Goal: Task Accomplishment & Management: Manage account settings

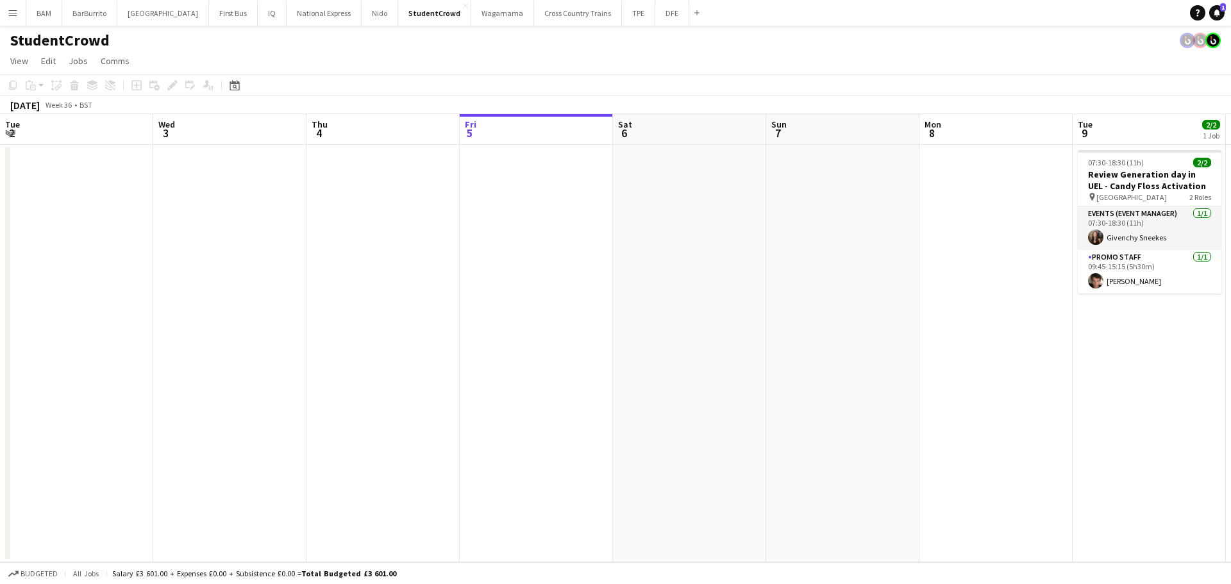
click at [1078, 288] on app-card-role "Promo Staff [DATE] 09:45-15:15 (5h30m) [PERSON_NAME]" at bounding box center [1150, 272] width 144 height 44
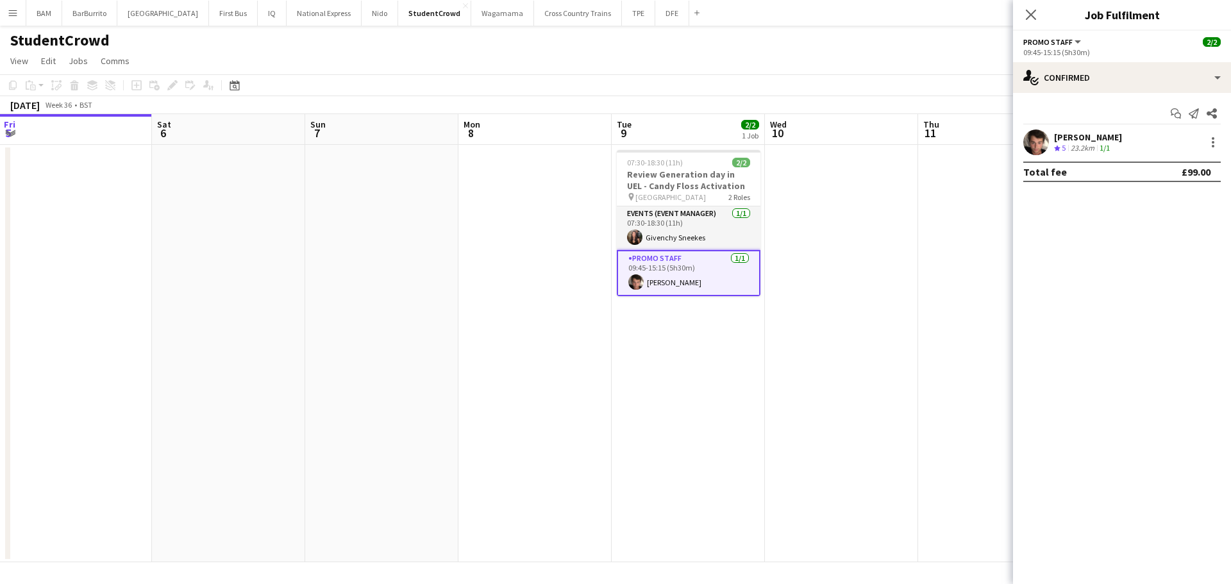
click at [1121, 144] on div "[PERSON_NAME] Crew rating 5 23.2km 1/1" at bounding box center [1122, 143] width 218 height 26
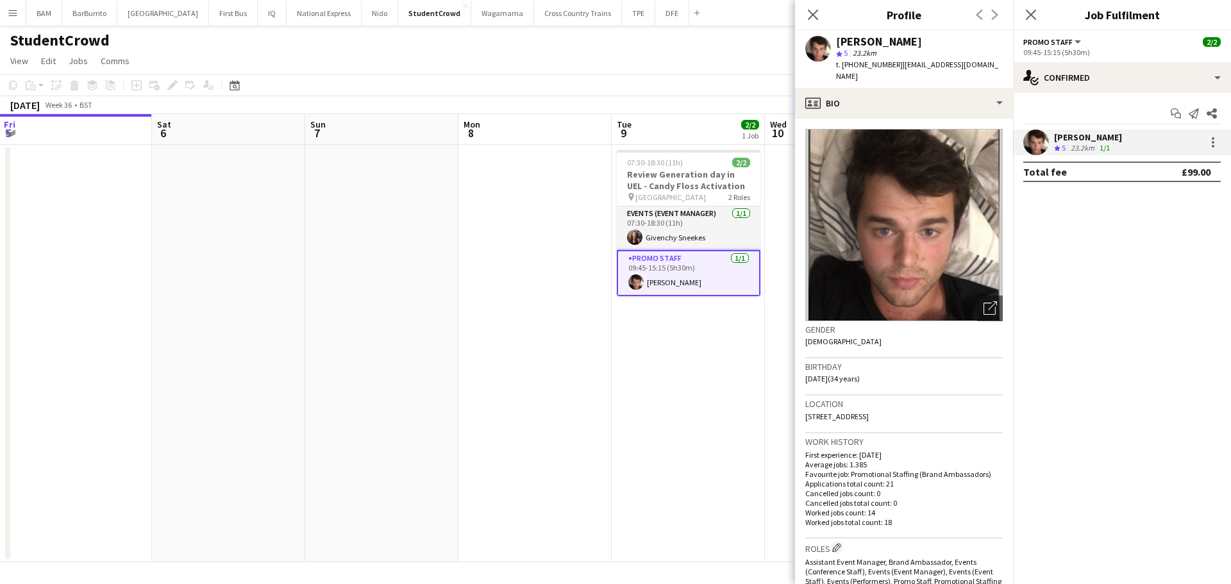
drag, startPoint x: 897, startPoint y: 63, endPoint x: 1001, endPoint y: 66, distance: 103.9
click at [1001, 66] on div "[PERSON_NAME] star 5 23.2km t. [PHONE_NUMBER] | [EMAIL_ADDRESS][DOMAIN_NAME]" at bounding box center [904, 59] width 218 height 57
copy span "[EMAIL_ADDRESS][DOMAIN_NAME]"
click at [655, 18] on button "DFE Close" at bounding box center [672, 13] width 34 height 25
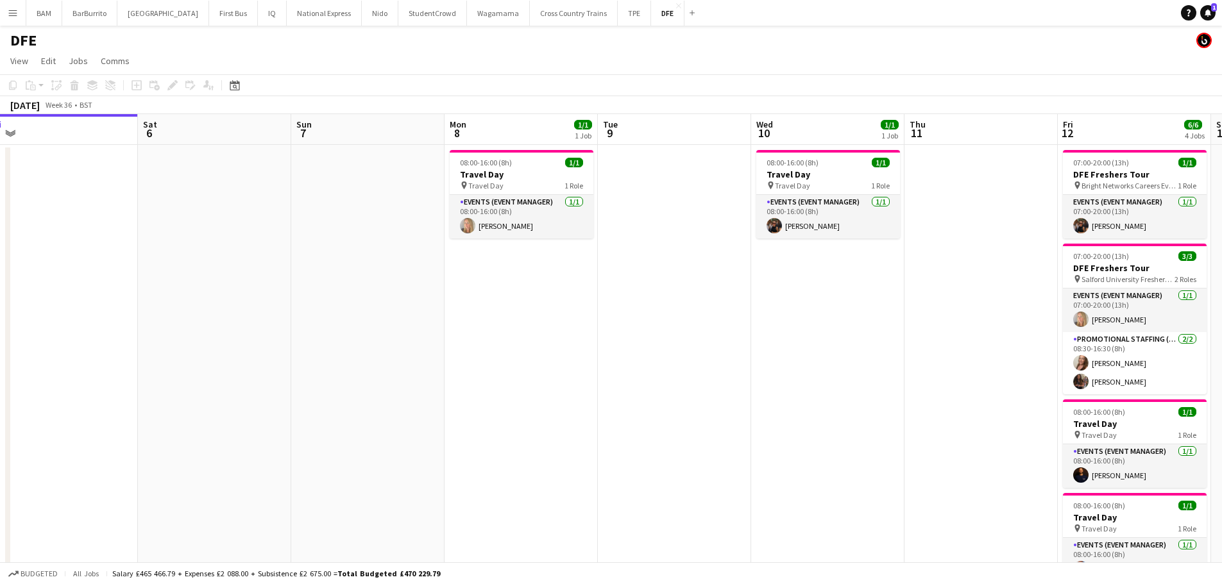
drag, startPoint x: 819, startPoint y: 136, endPoint x: 498, endPoint y: 144, distance: 320.7
click at [468, 141] on app-calendar-viewport "Tue 2 32/32 1 Job Wed 3 Thu 4 Fri 5 Sat 6 Sun 7 Mon 8 1/1 1 Job Tue 9 Wed 10 1/…" at bounding box center [611, 451] width 1222 height 674
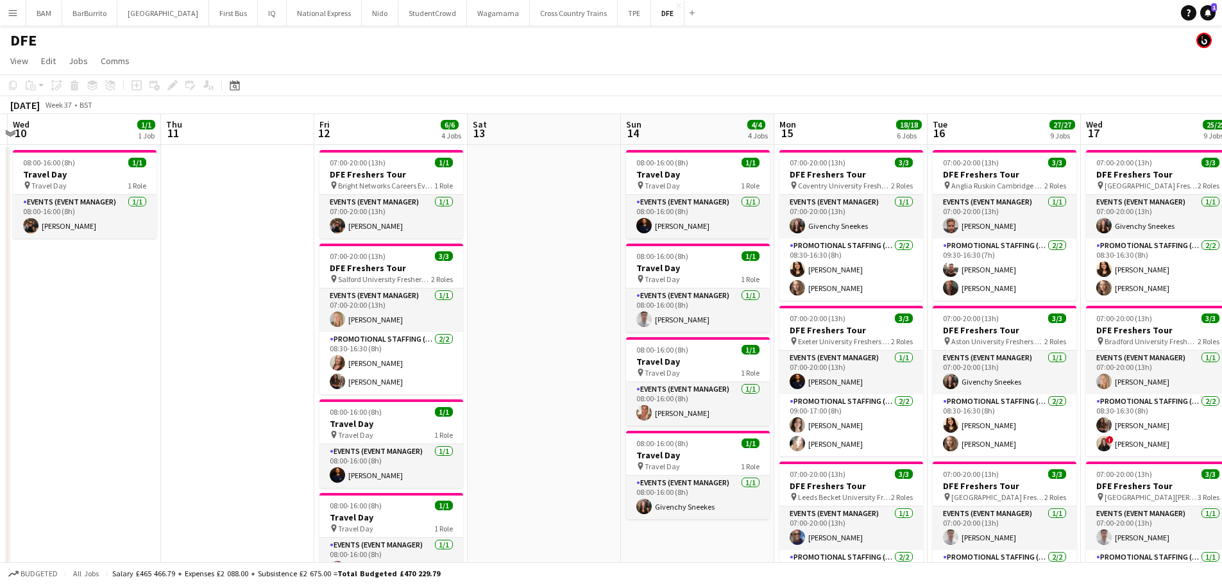
drag, startPoint x: 984, startPoint y: 201, endPoint x: 567, endPoint y: 197, distance: 417.4
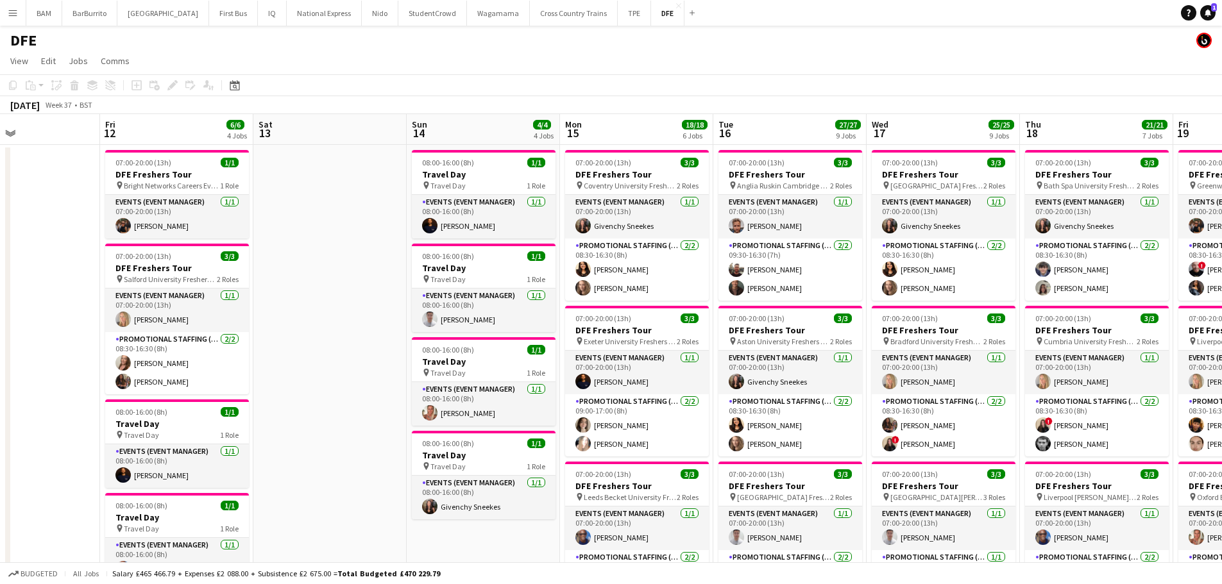
drag, startPoint x: 984, startPoint y: 244, endPoint x: 769, endPoint y: 234, distance: 215.0
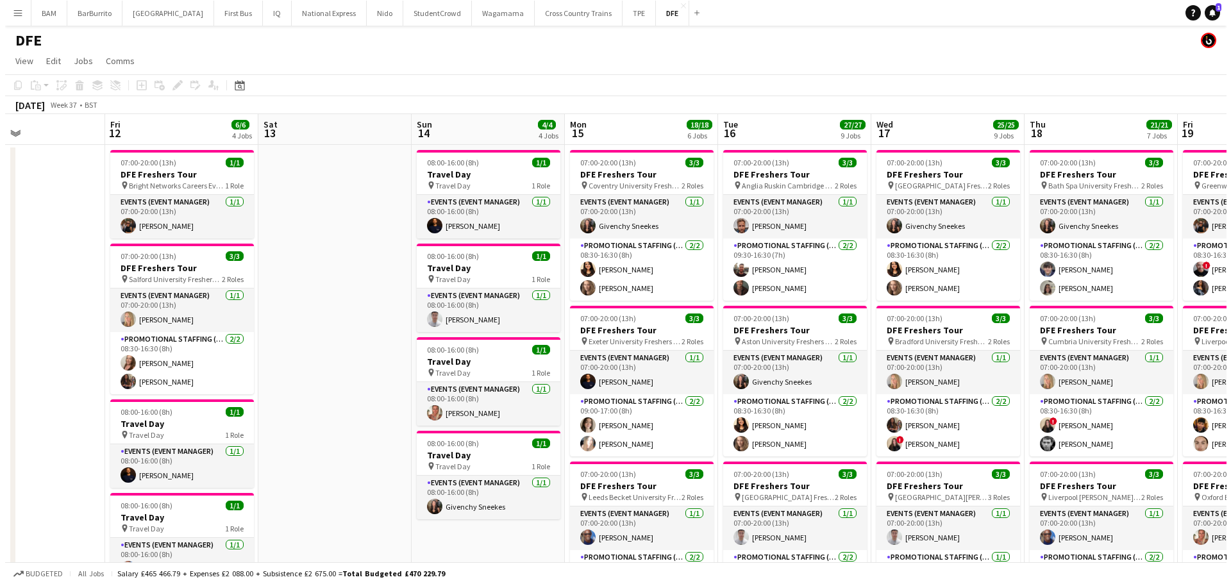
scroll to position [0, 514]
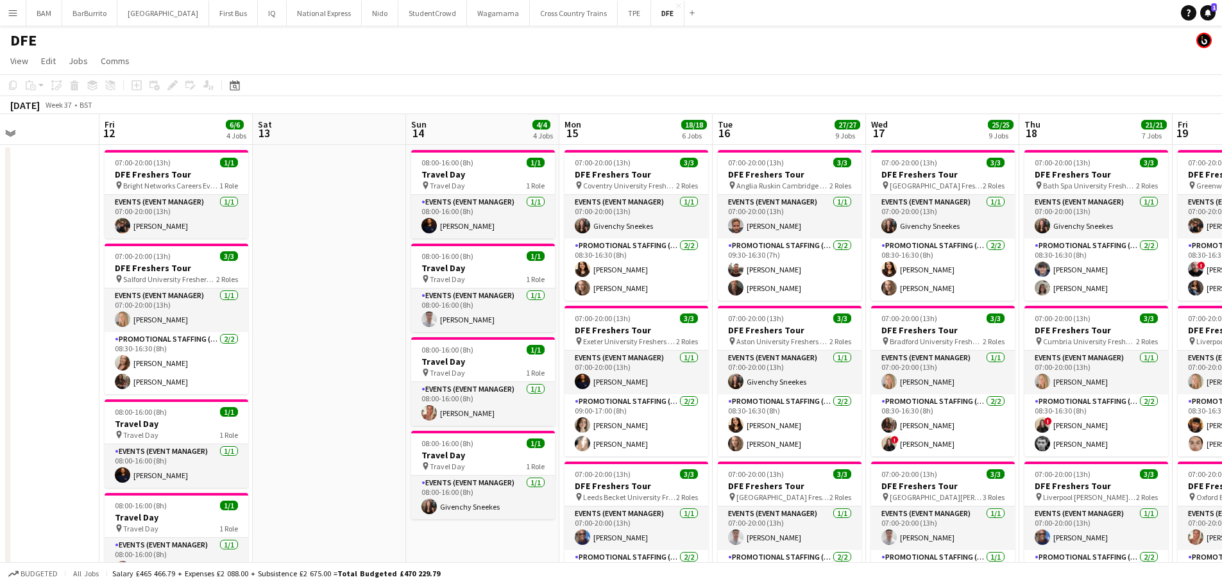
click at [0, 10] on button "Menu" at bounding box center [13, 13] width 26 height 26
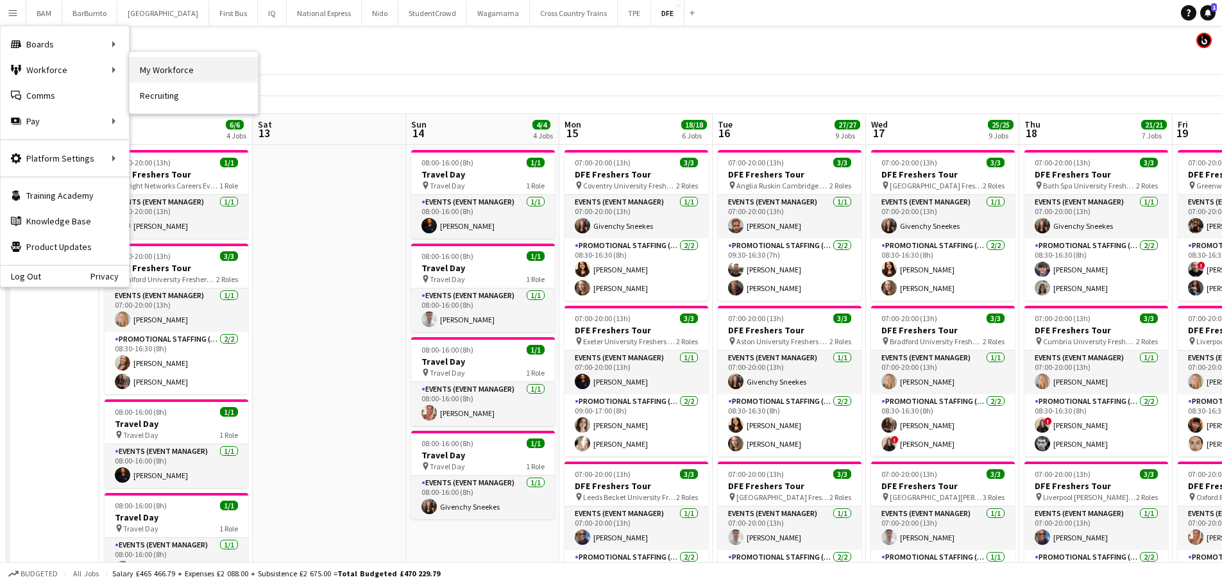
click at [164, 71] on link "My Workforce" at bounding box center [194, 70] width 128 height 26
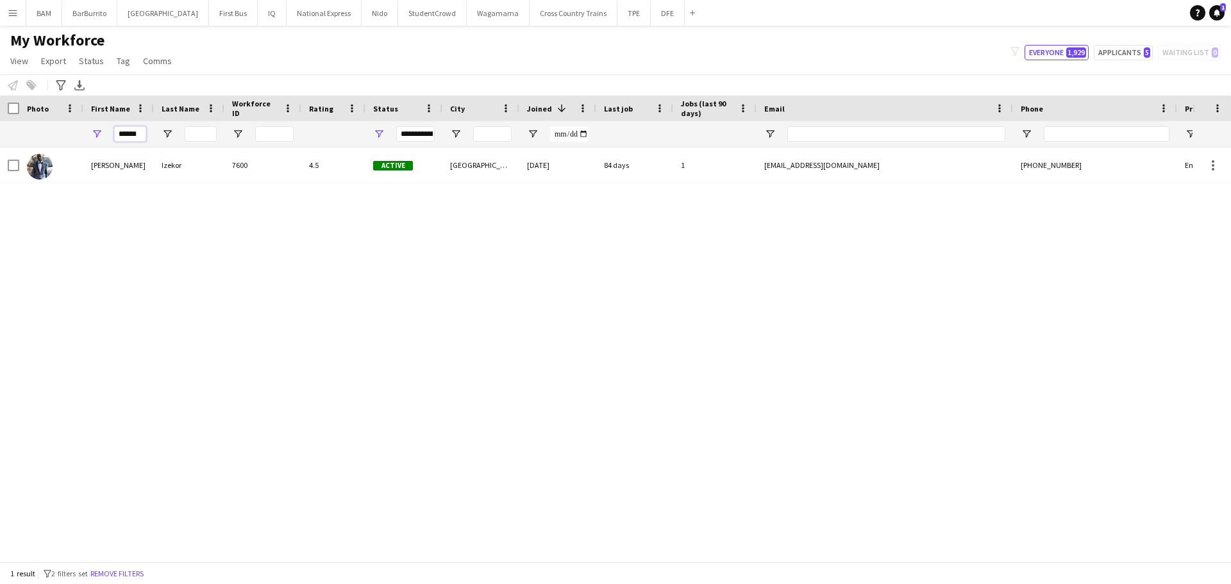
drag, startPoint x: 139, startPoint y: 132, endPoint x: 82, endPoint y: 134, distance: 57.1
click at [82, 134] on div "******" at bounding box center [695, 134] width 1390 height 26
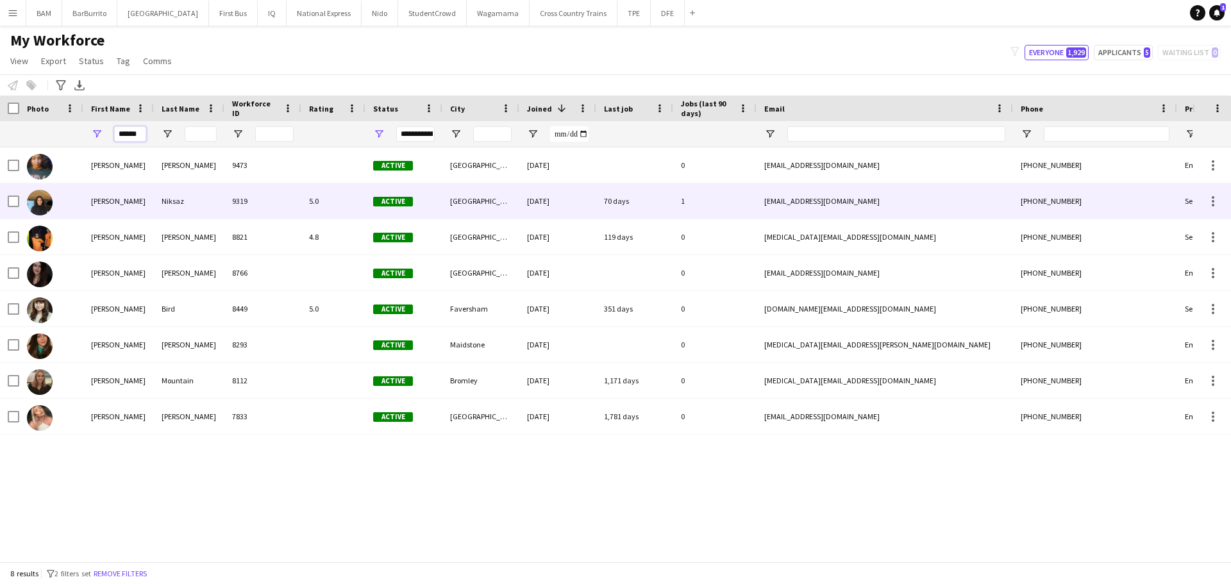
type input "******"
click at [192, 205] on div "Niksaz" at bounding box center [189, 200] width 71 height 35
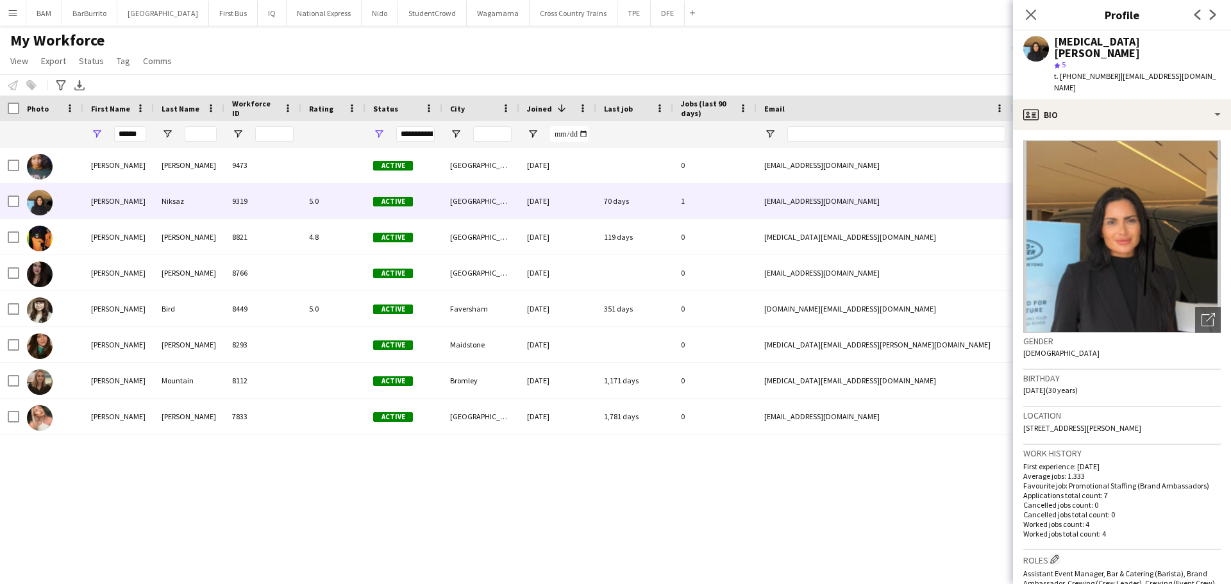
click at [1118, 130] on app-crew-profile-bio "Open photos pop-in Gender [DEMOGRAPHIC_DATA] Birthday [DEMOGRAPHIC_DATA] (30 ye…" at bounding box center [1122, 357] width 218 height 454
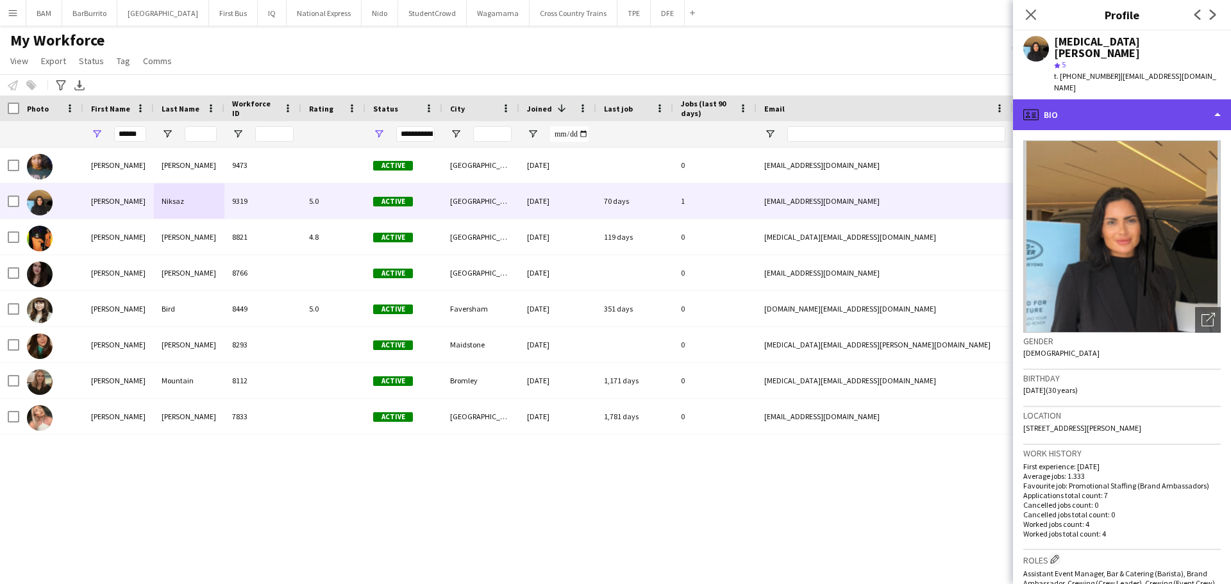
click at [1135, 99] on div "profile Bio" at bounding box center [1122, 114] width 218 height 31
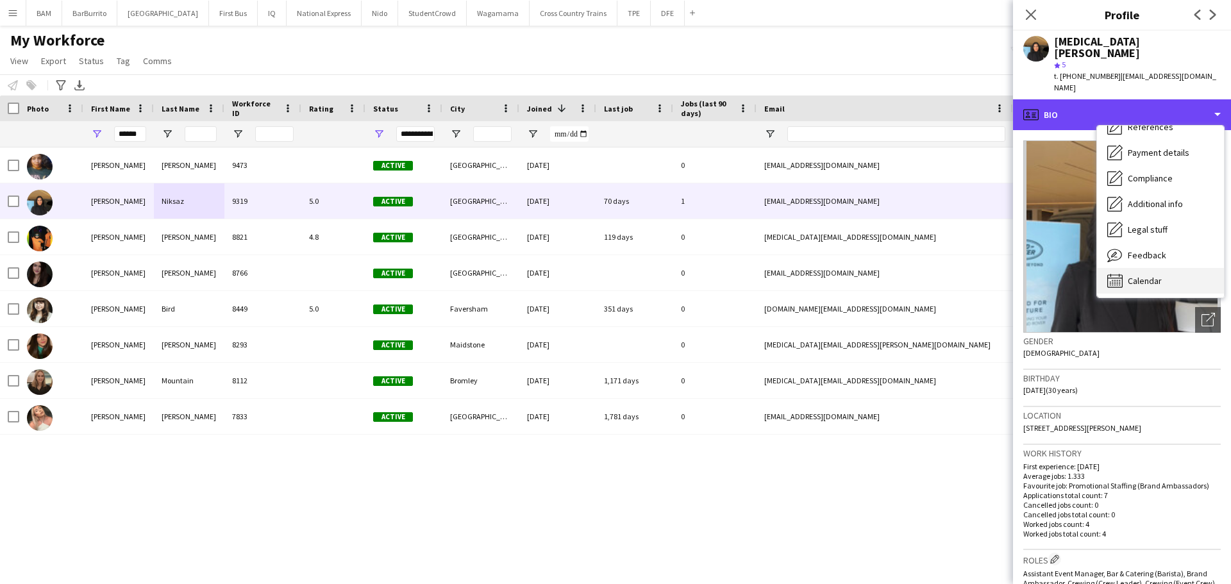
scroll to position [146, 0]
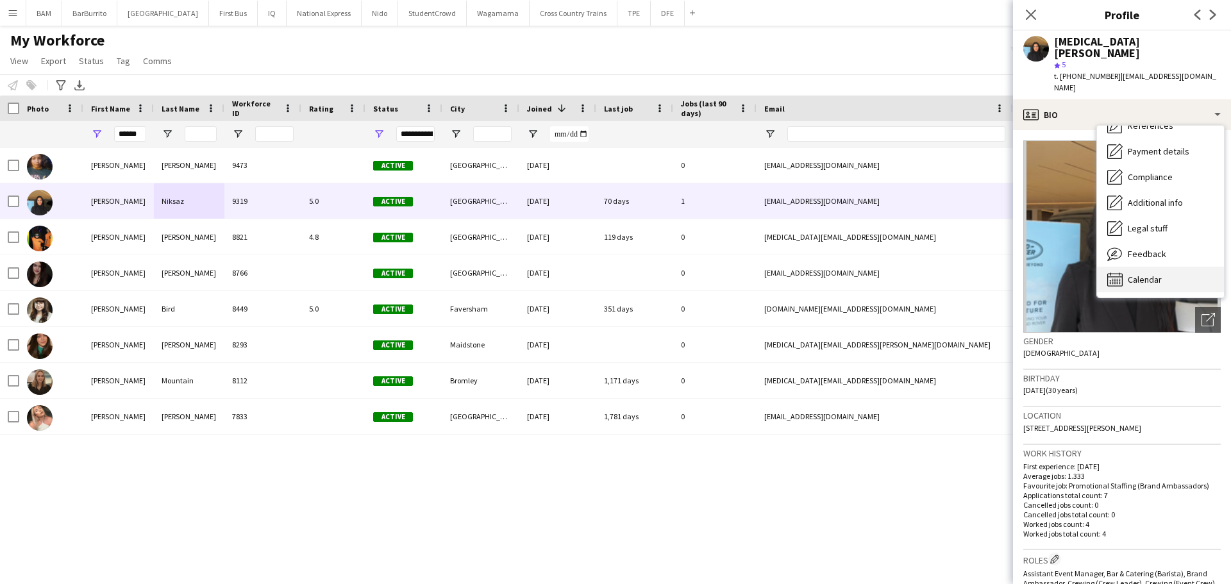
click at [1166, 267] on div "Calendar Calendar" at bounding box center [1160, 280] width 127 height 26
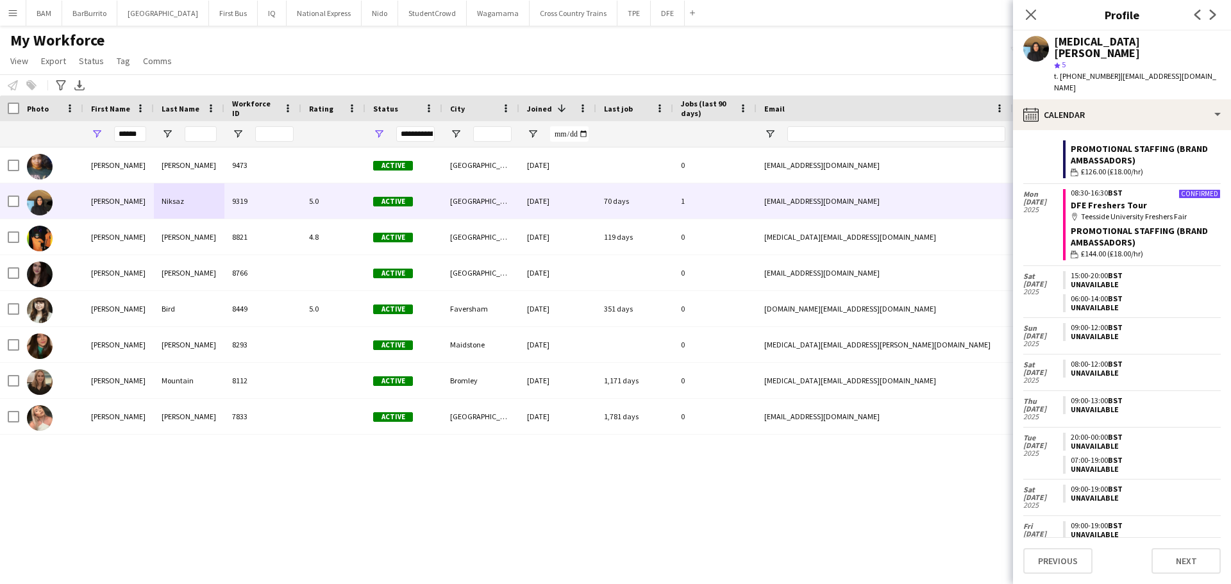
scroll to position [0, 0]
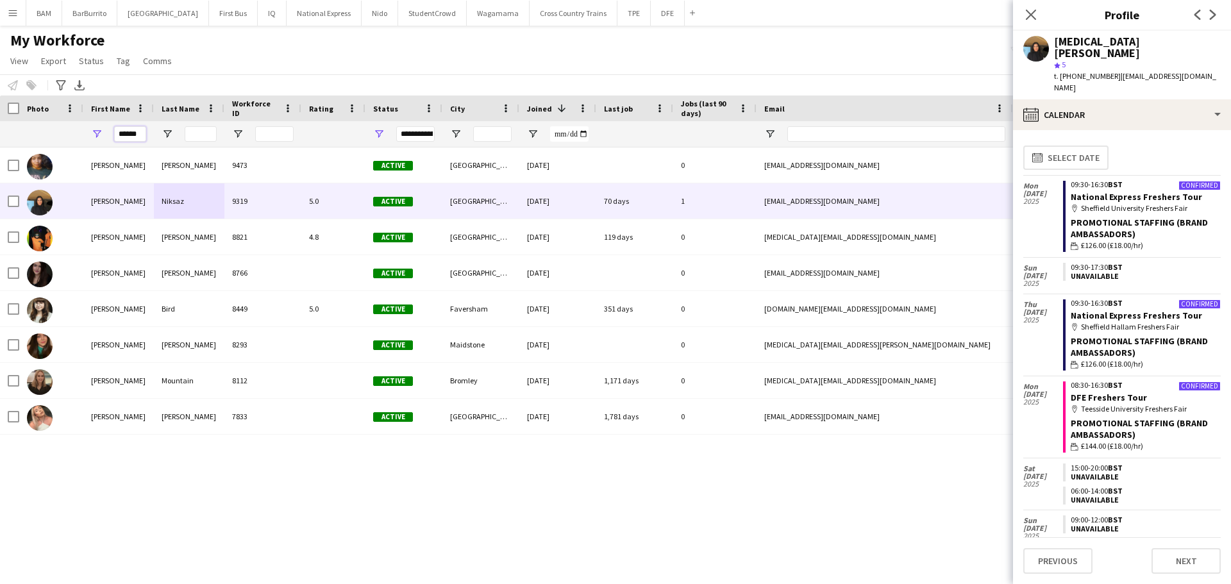
drag, startPoint x: 120, startPoint y: 137, endPoint x: 155, endPoint y: 135, distance: 35.3
click at [155, 135] on div "******" at bounding box center [695, 134] width 1390 height 26
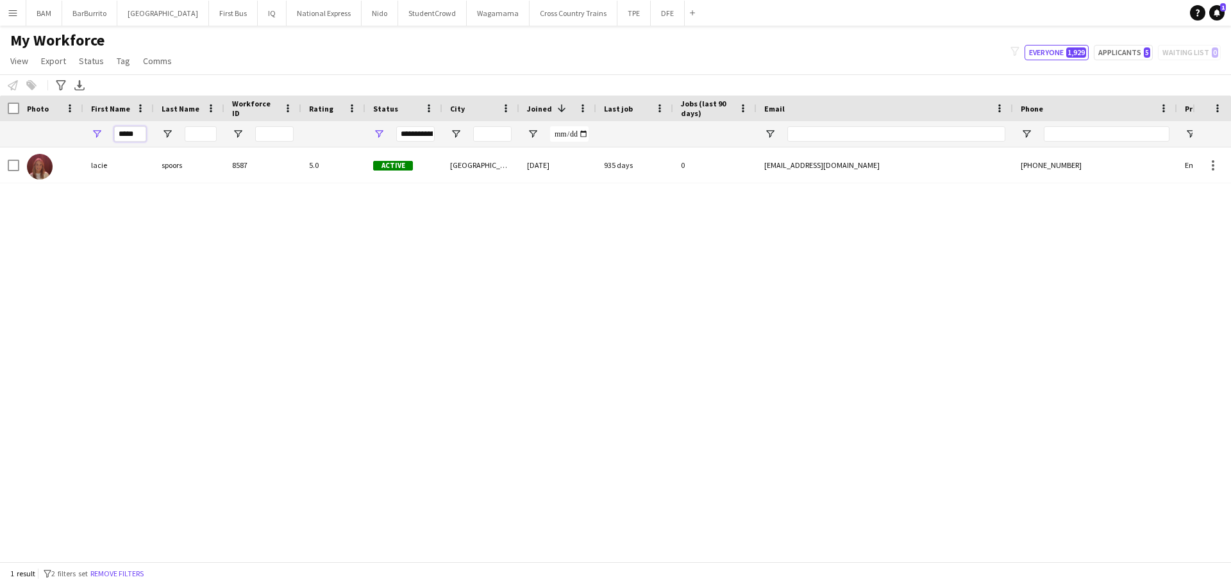
type input "*****"
click at [164, 163] on div "spoors" at bounding box center [189, 164] width 71 height 35
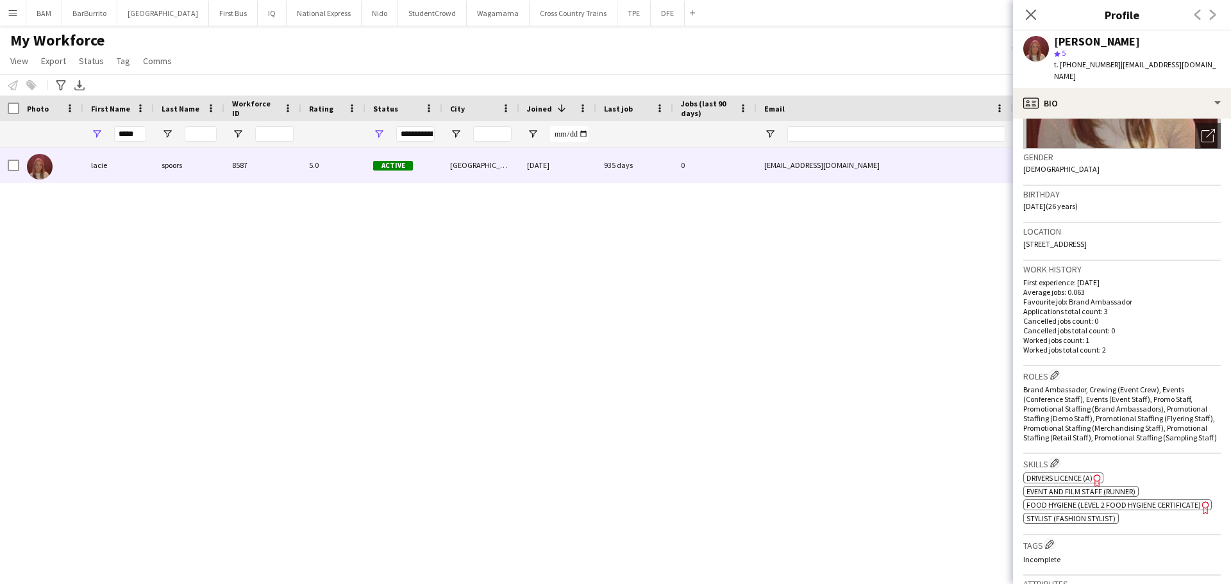
scroll to position [321, 0]
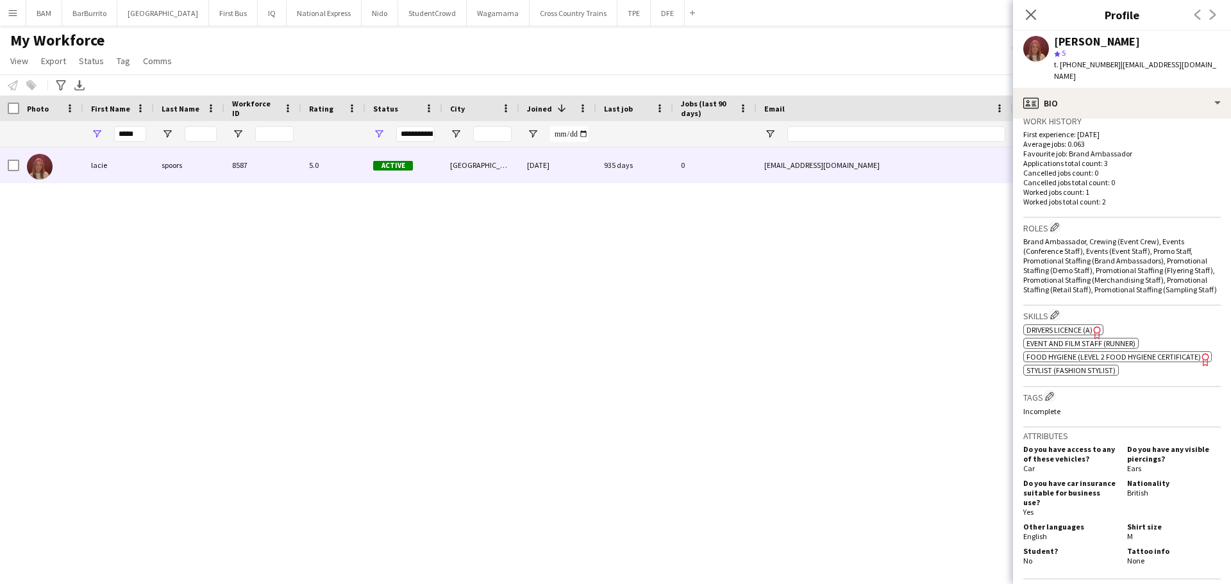
click at [1129, 358] on span "Food Hygiene (Level 2 Food Hygiene Certificate)" at bounding box center [1114, 357] width 174 height 10
drag, startPoint x: 1039, startPoint y: 7, endPoint x: 1031, endPoint y: 8, distance: 7.7
click at [1039, 8] on div "Close pop-in" at bounding box center [1031, 14] width 36 height 29
click at [1029, 10] on icon "Close pop-in" at bounding box center [1031, 14] width 12 height 12
